Goal: Entertainment & Leisure: Browse casually

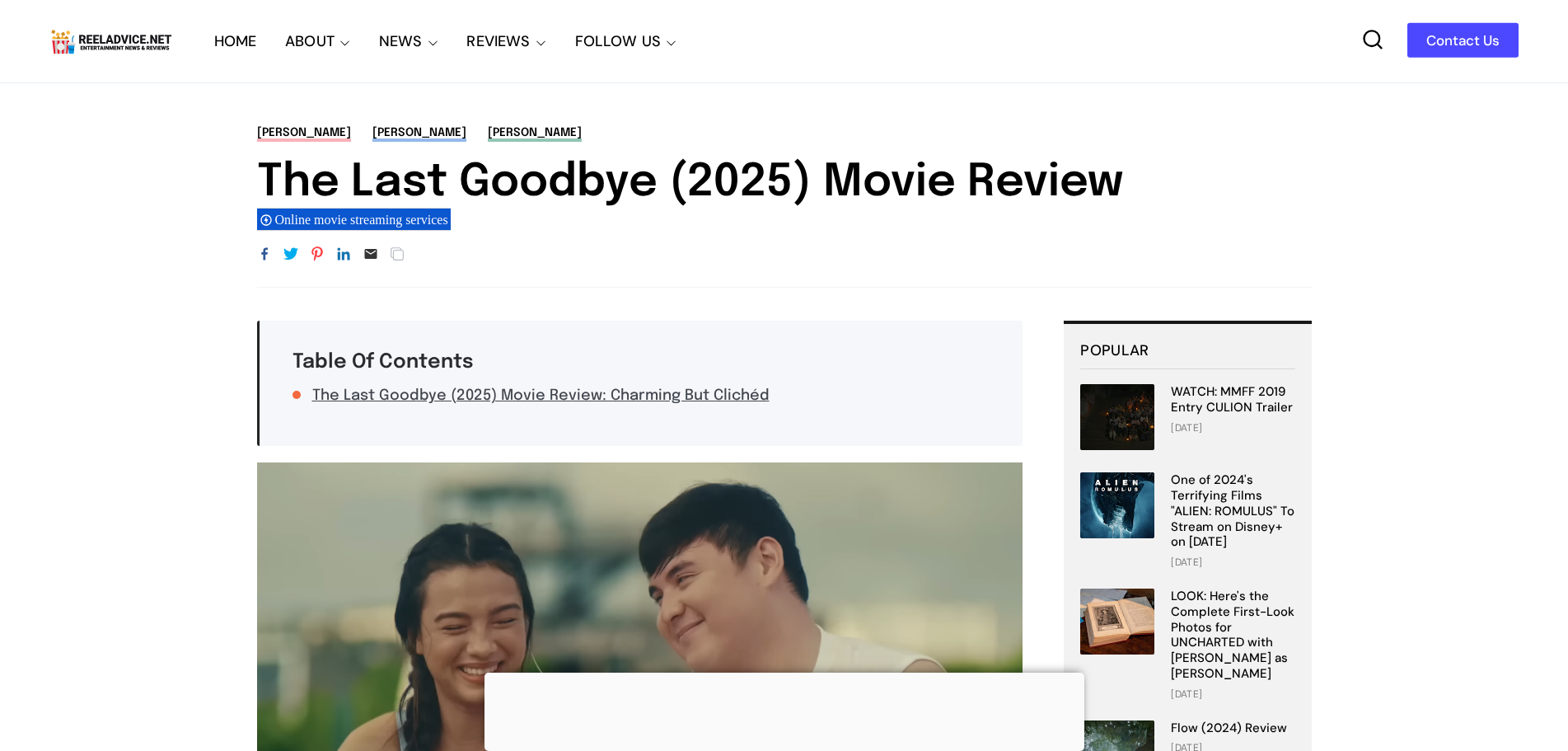
click at [154, 21] on div "Reel Advice Movie Reviews" at bounding box center [132, 41] width 165 height 83
click at [233, 38] on link "HOME" at bounding box center [235, 41] width 43 height 83
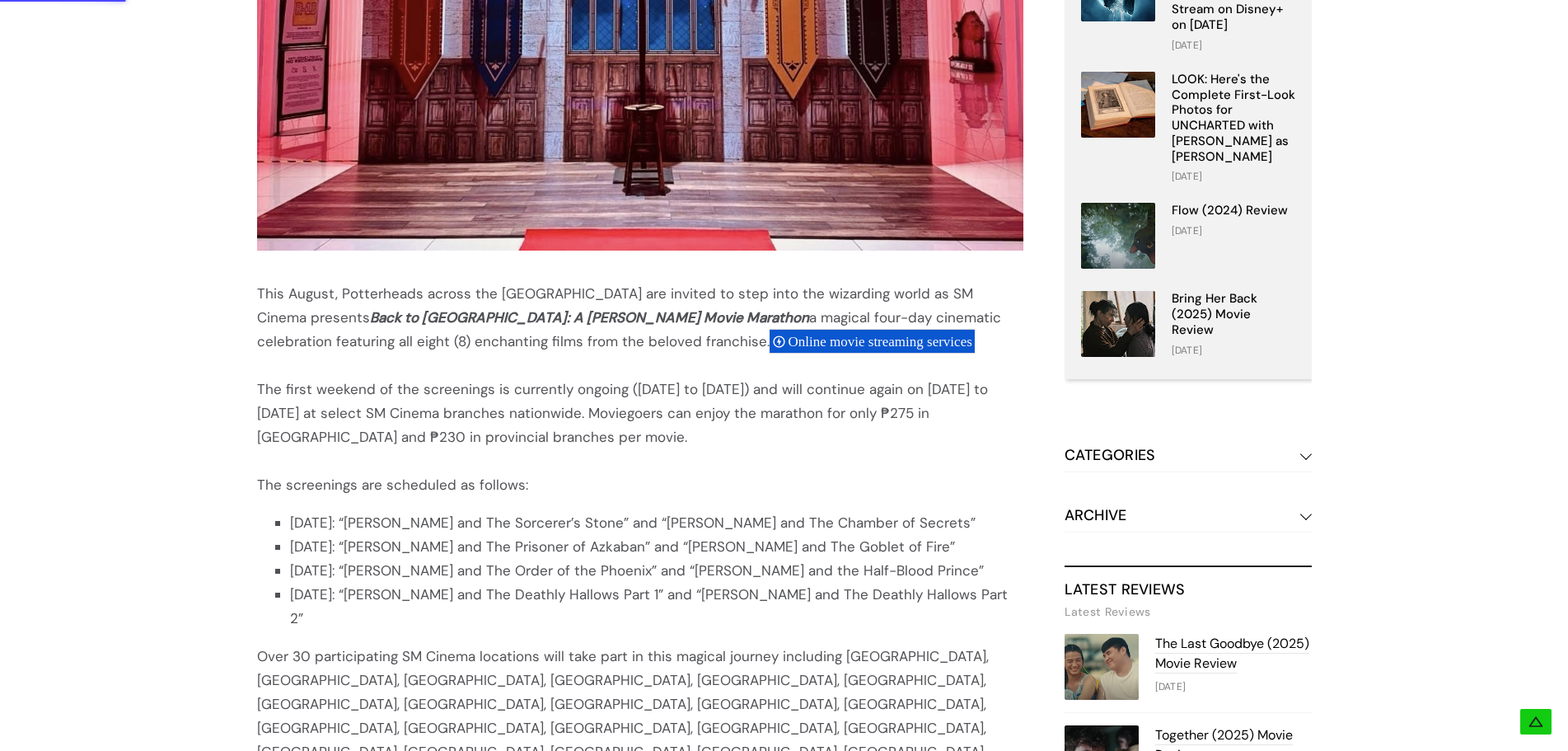
scroll to position [742, 0]
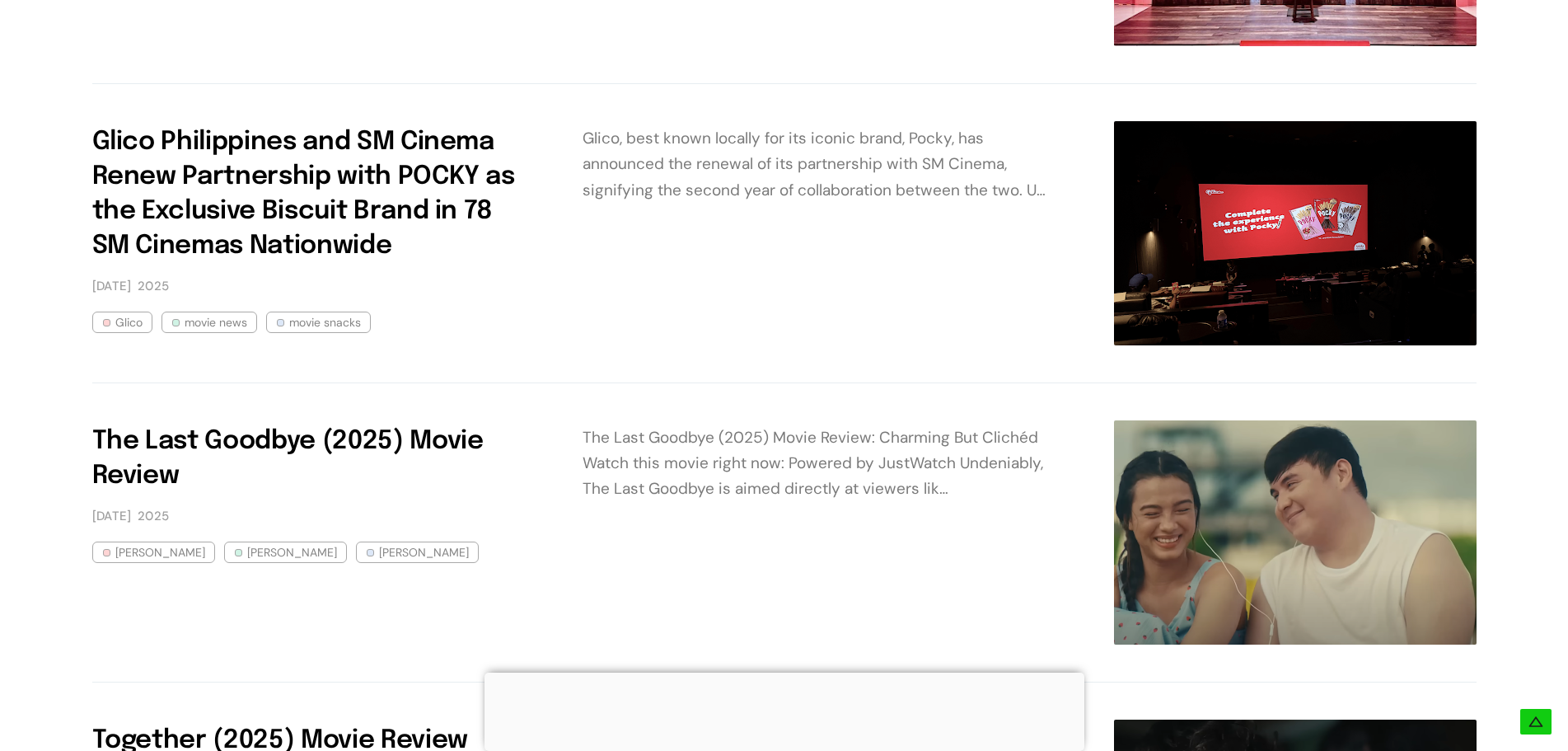
scroll to position [4864, 0]
